Goal: Check status: Check status

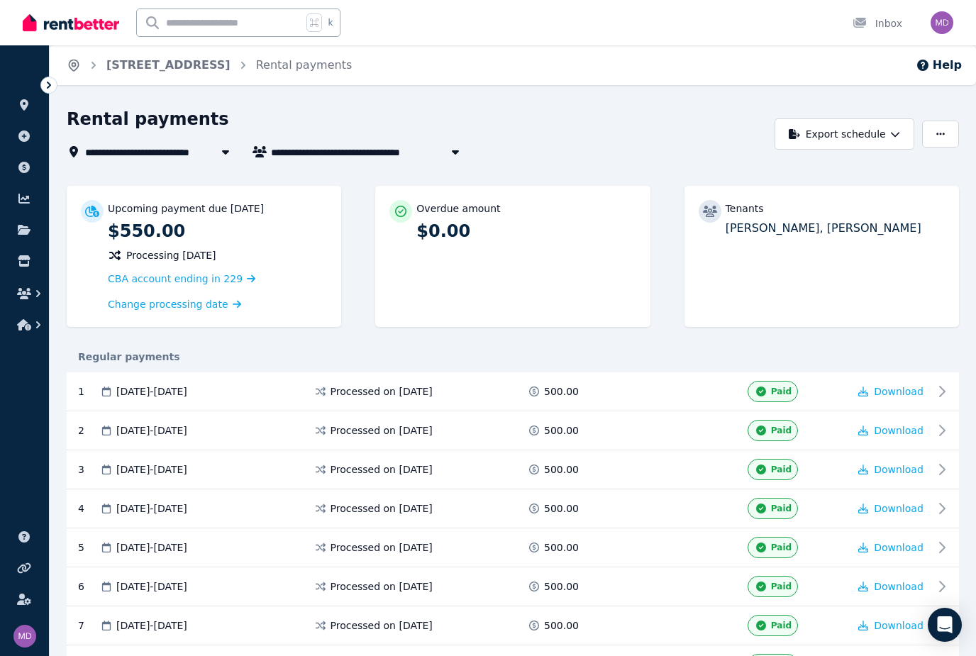
click at [80, 68] on icon "Breadcrumb" at bounding box center [74, 65] width 14 height 14
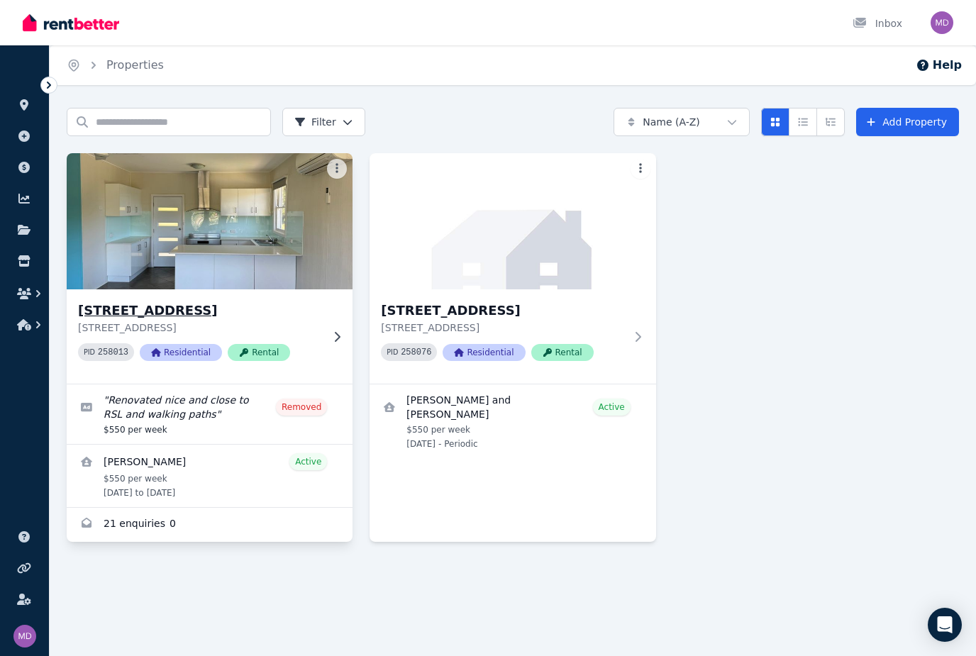
click at [212, 223] on img at bounding box center [210, 221] width 300 height 143
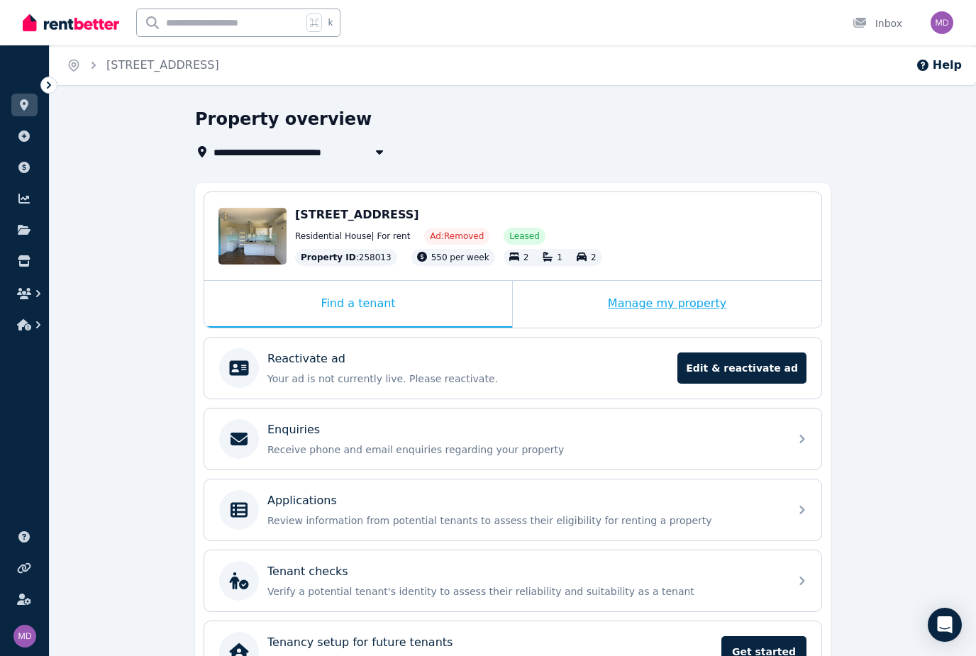
click at [671, 312] on div "Manage my property" at bounding box center [667, 304] width 309 height 47
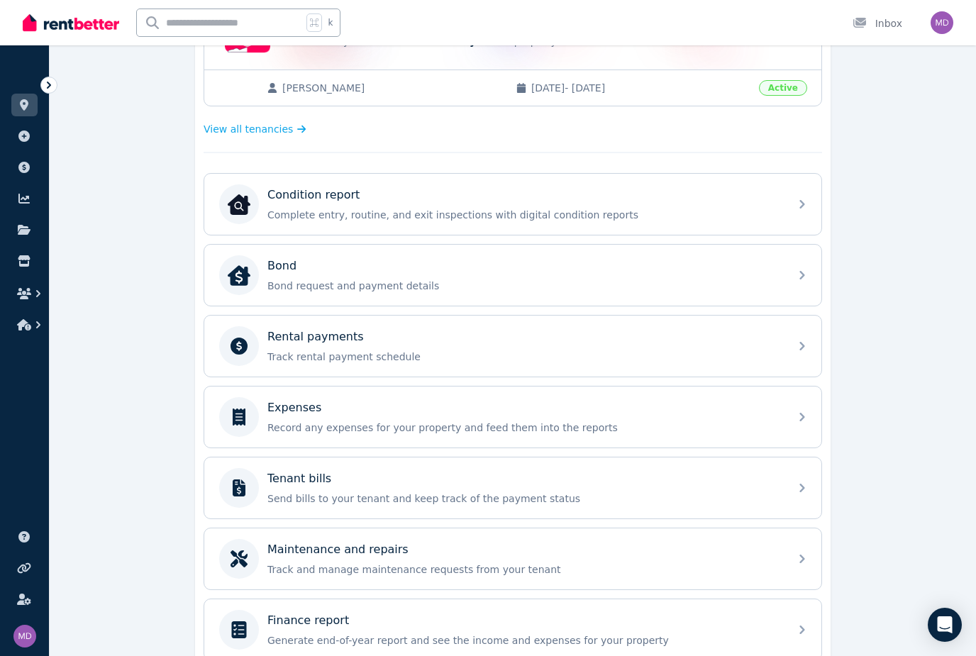
scroll to position [368, 0]
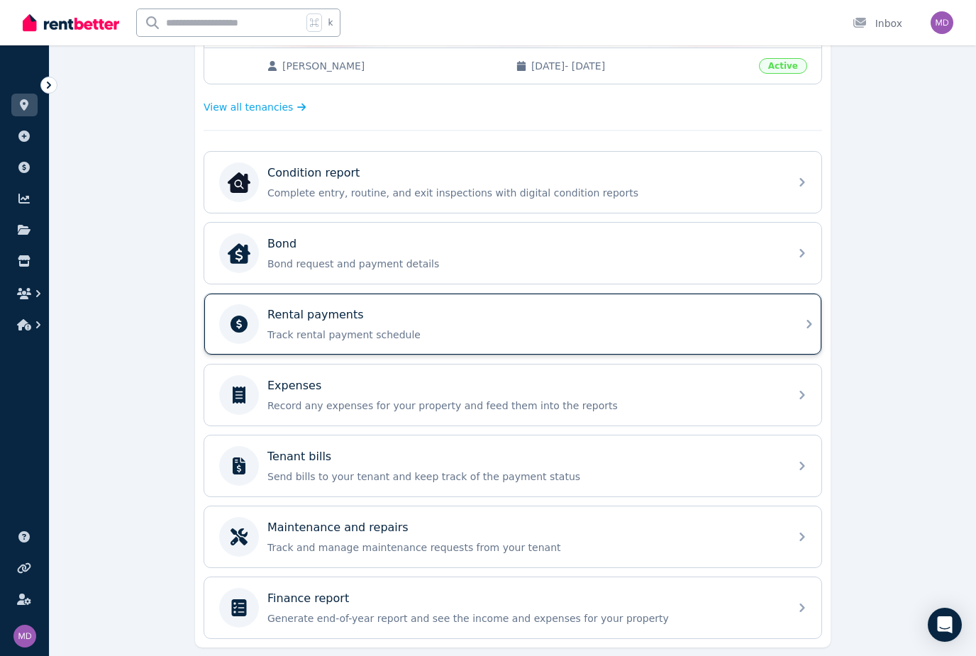
click at [795, 328] on div "Rental payments Track rental payment schedule" at bounding box center [512, 324] width 617 height 61
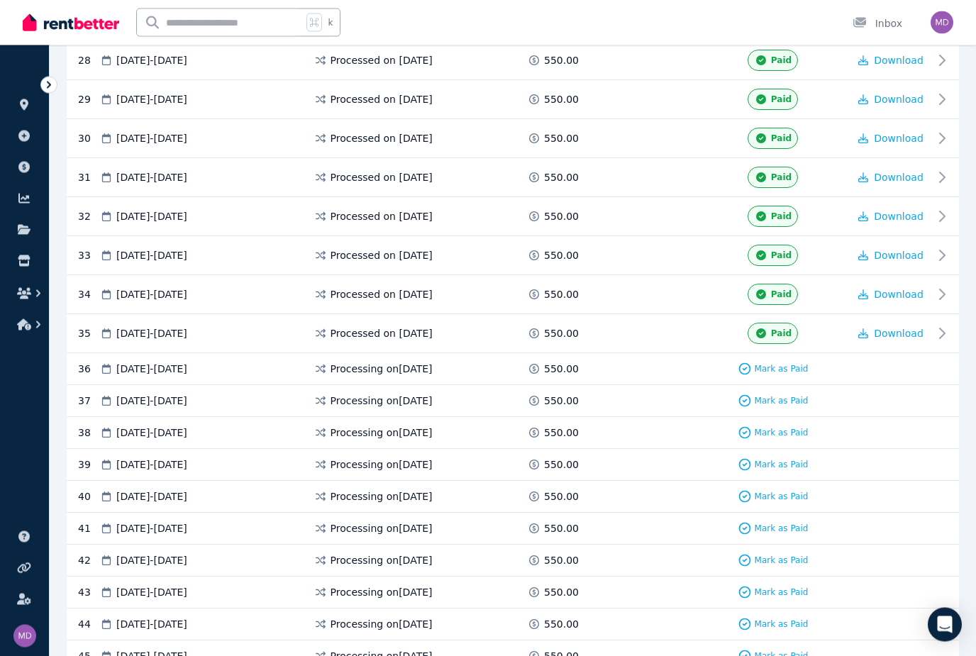
scroll to position [1385, 0]
